Goal: Task Accomplishment & Management: Complete application form

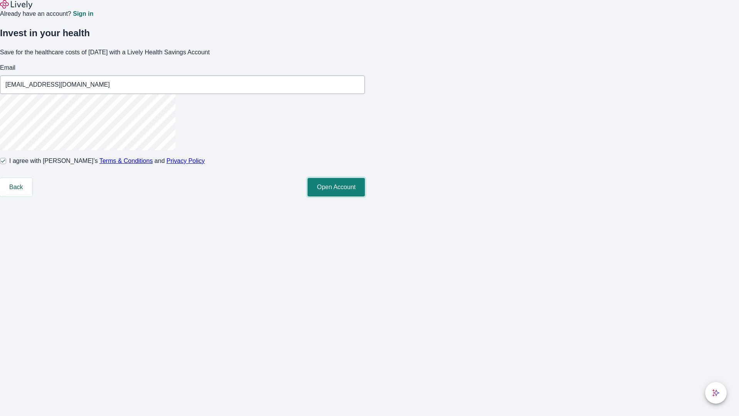
click at [365, 196] on button "Open Account" at bounding box center [336, 187] width 57 height 18
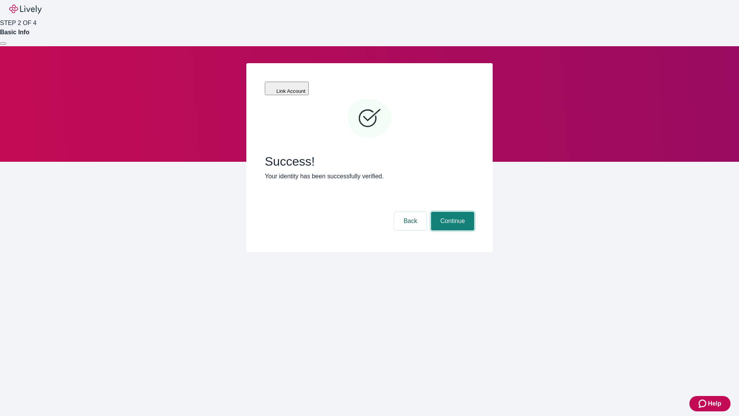
click at [452, 212] on button "Continue" at bounding box center [452, 221] width 43 height 18
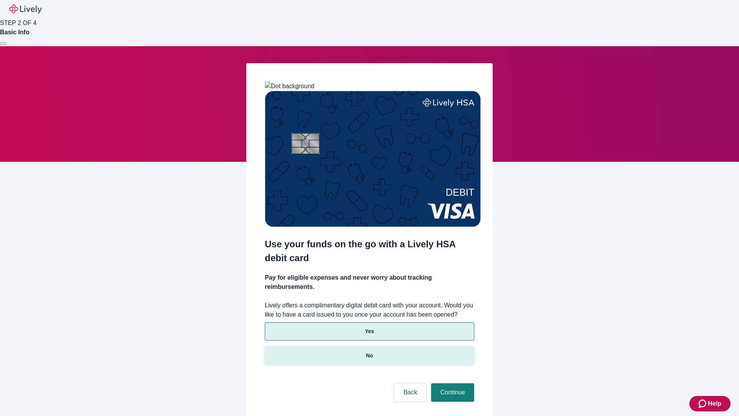
click at [369, 352] on p "No" at bounding box center [369, 356] width 7 height 8
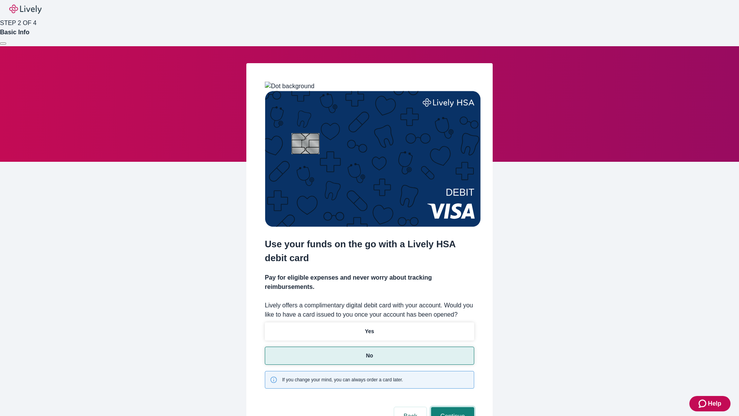
click at [452, 407] on button "Continue" at bounding box center [452, 416] width 43 height 18
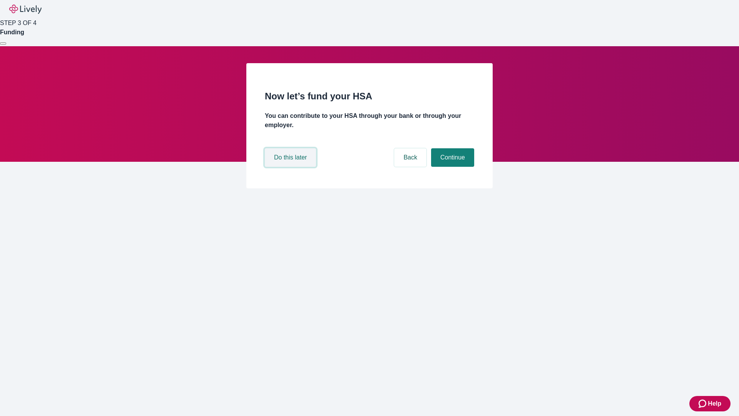
click at [292, 167] on button "Do this later" at bounding box center [290, 157] width 51 height 18
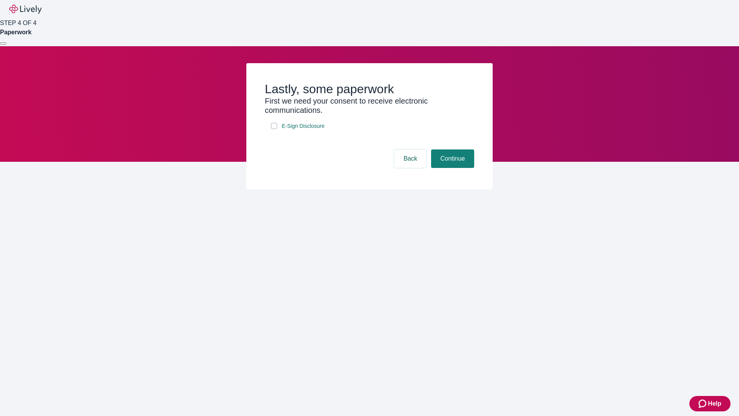
click at [274, 129] on input "E-Sign Disclosure" at bounding box center [274, 126] width 6 height 6
checkbox input "true"
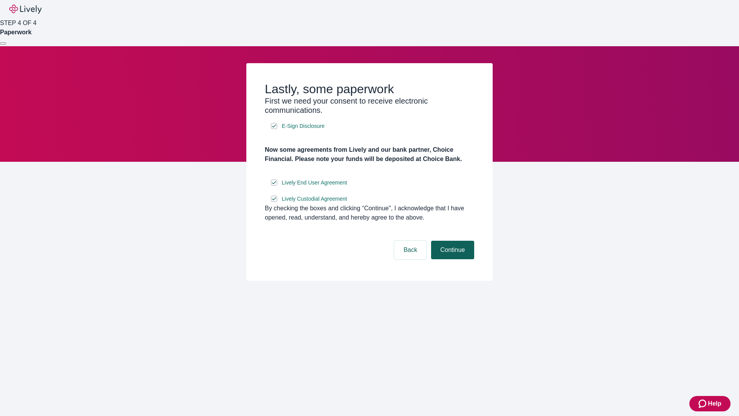
click at [452, 259] on button "Continue" at bounding box center [452, 250] width 43 height 18
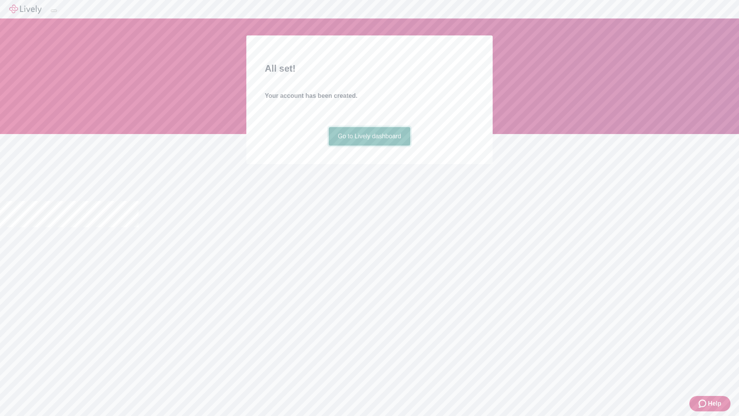
click at [369, 146] on link "Go to Lively dashboard" at bounding box center [370, 136] width 82 height 18
